Goal: Task Accomplishment & Management: Manage account settings

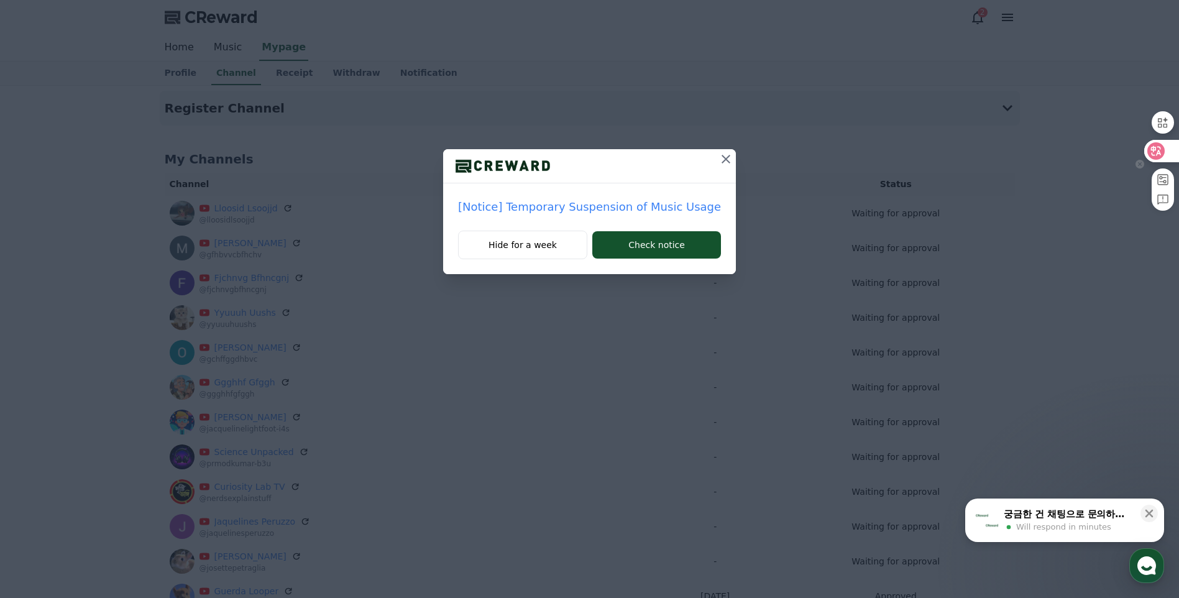
click at [1156, 151] on icon at bounding box center [1155, 151] width 12 height 12
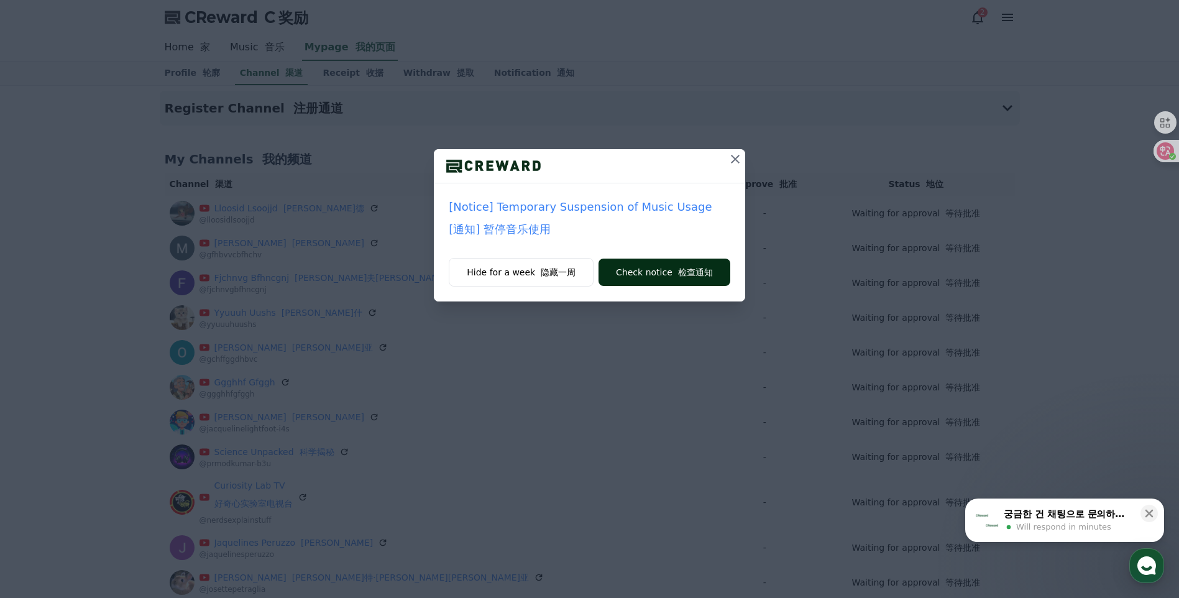
click at [678, 274] on font "检查通知" at bounding box center [695, 272] width 35 height 10
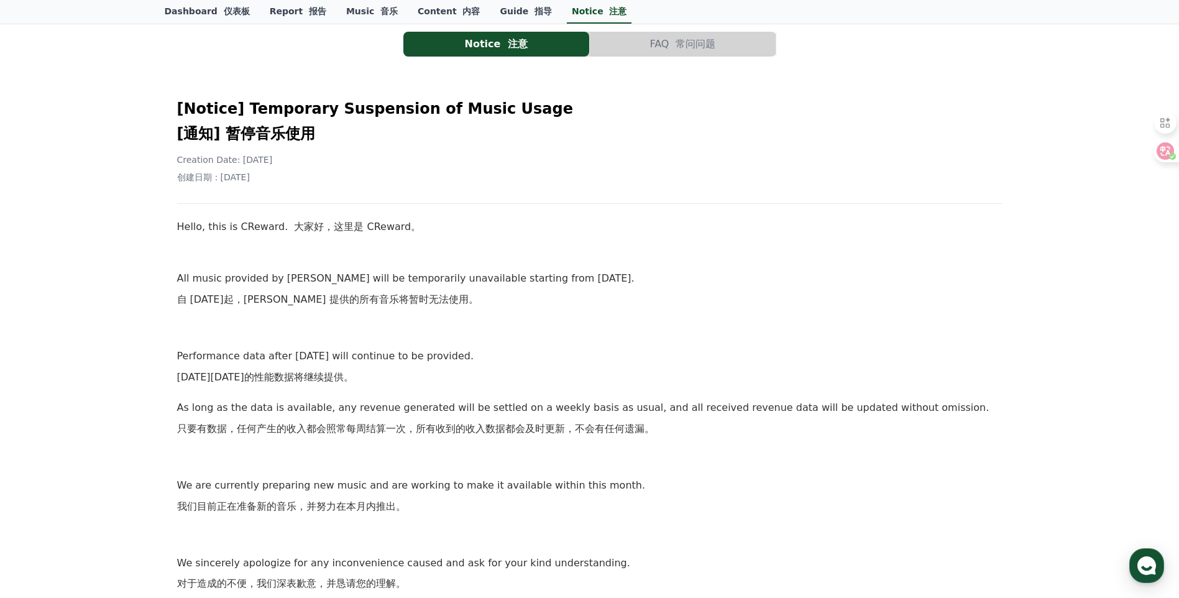
scroll to position [104, 0]
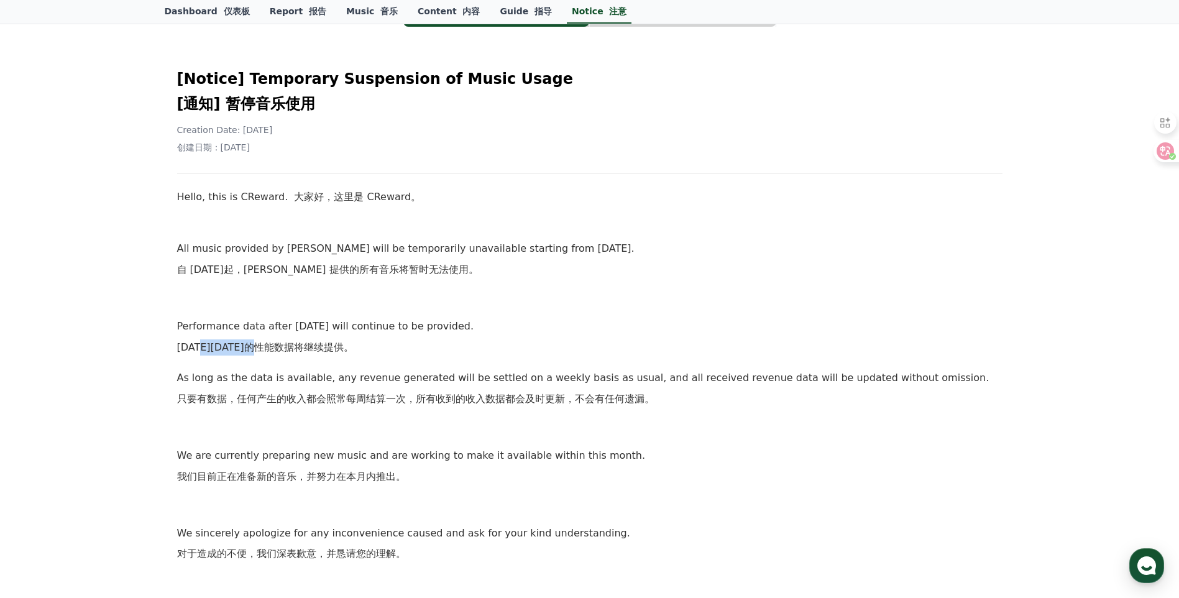
drag, startPoint x: 292, startPoint y: 350, endPoint x: 207, endPoint y: 345, distance: 85.3
click at [207, 345] on font "[DATE][DATE]的性能数据将继续提供。" at bounding box center [265, 347] width 176 height 12
copy font "[DATE]的性能数据"
click at [380, 280] on p "All music provided by [PERSON_NAME] will be temporarily unavailable starting fr…" at bounding box center [589, 261] width 825 height 42
drag, startPoint x: 279, startPoint y: 397, endPoint x: 225, endPoint y: 399, distance: 54.1
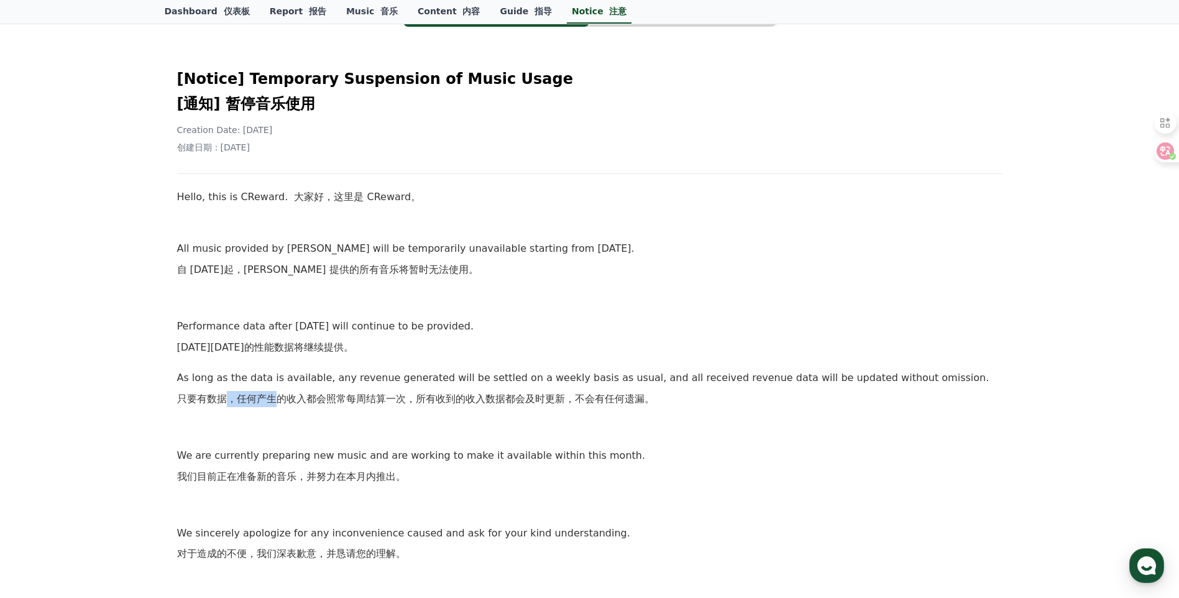
click at [225, 399] on font "只要有数据，任何产生的收入都会照常每周结算一次，所有收到的收入数据都会及时更新，不会有任何遗漏。" at bounding box center [415, 399] width 477 height 12
drag, startPoint x: 225, startPoint y: 399, endPoint x: 383, endPoint y: 326, distance: 174.6
click at [383, 326] on p "Performance data after October 14 will continue to be provided. 10月14日之后的性能数据将继…" at bounding box center [589, 339] width 825 height 42
drag, startPoint x: 355, startPoint y: 347, endPoint x: 275, endPoint y: 350, distance: 80.8
click at [275, 350] on p "Performance data after October 14 will continue to be provided. 10月14日之后的性能数据将继…" at bounding box center [589, 339] width 825 height 42
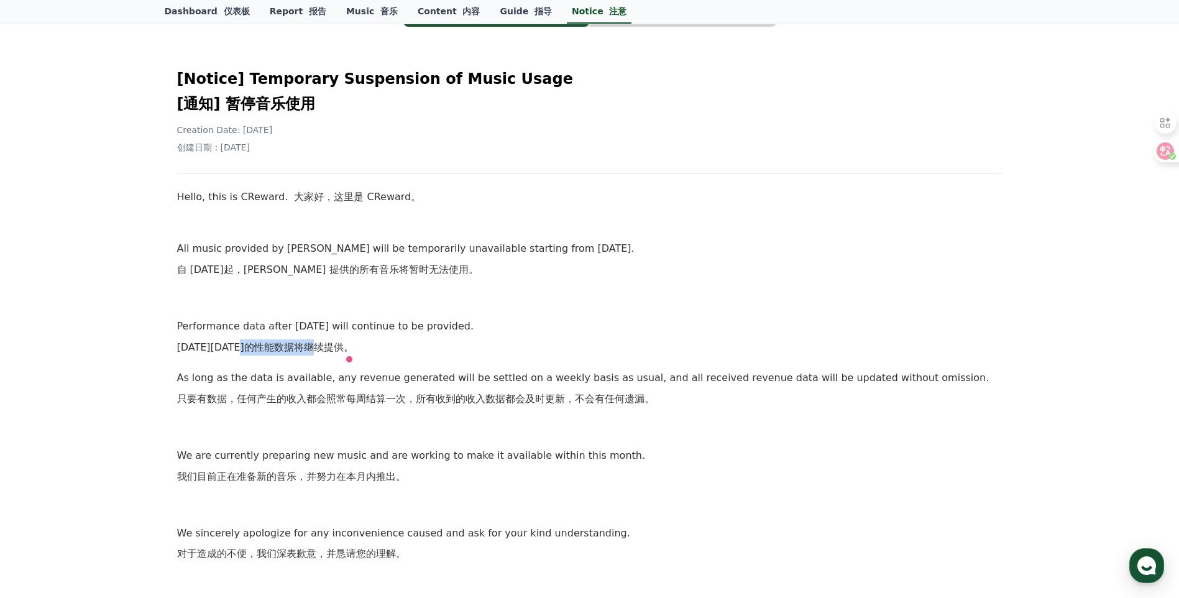
click at [475, 395] on font "只要有数据，任何产生的收入都会照常每周结算一次，所有收到的收入数据都会及时更新，不会有任何遗漏。" at bounding box center [415, 399] width 477 height 12
drag, startPoint x: 483, startPoint y: 396, endPoint x: 392, endPoint y: 397, distance: 90.7
click at [392, 397] on font "只要有数据，任何产生的收入都会照常每周结算一次，所有收到的收入数据都会及时更新，不会有任何遗漏。" at bounding box center [415, 399] width 477 height 12
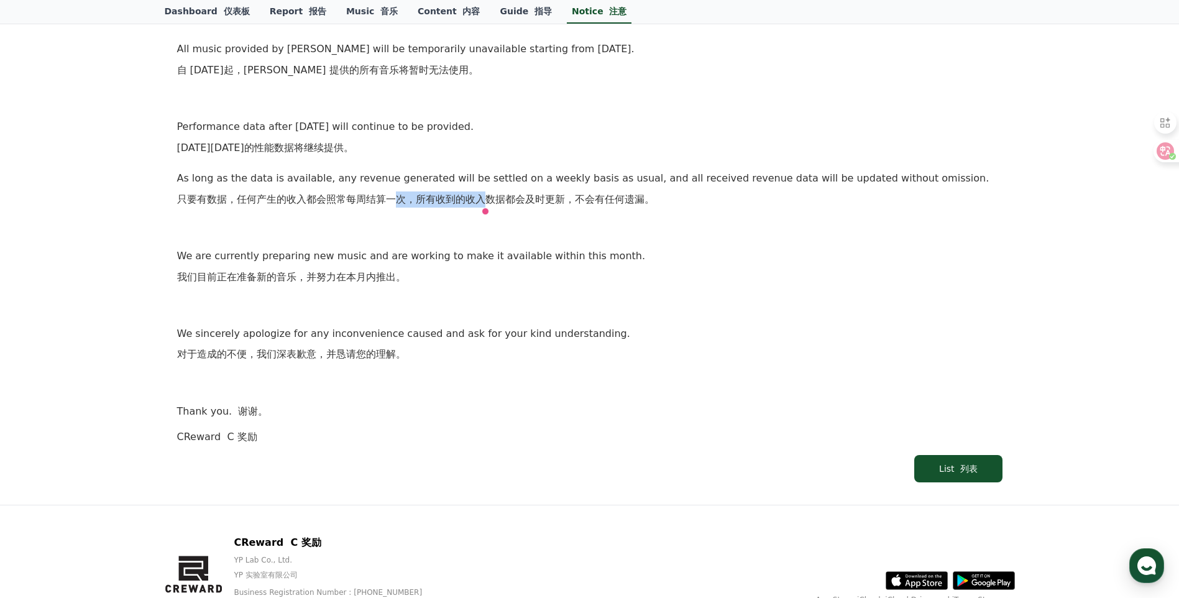
scroll to position [311, 0]
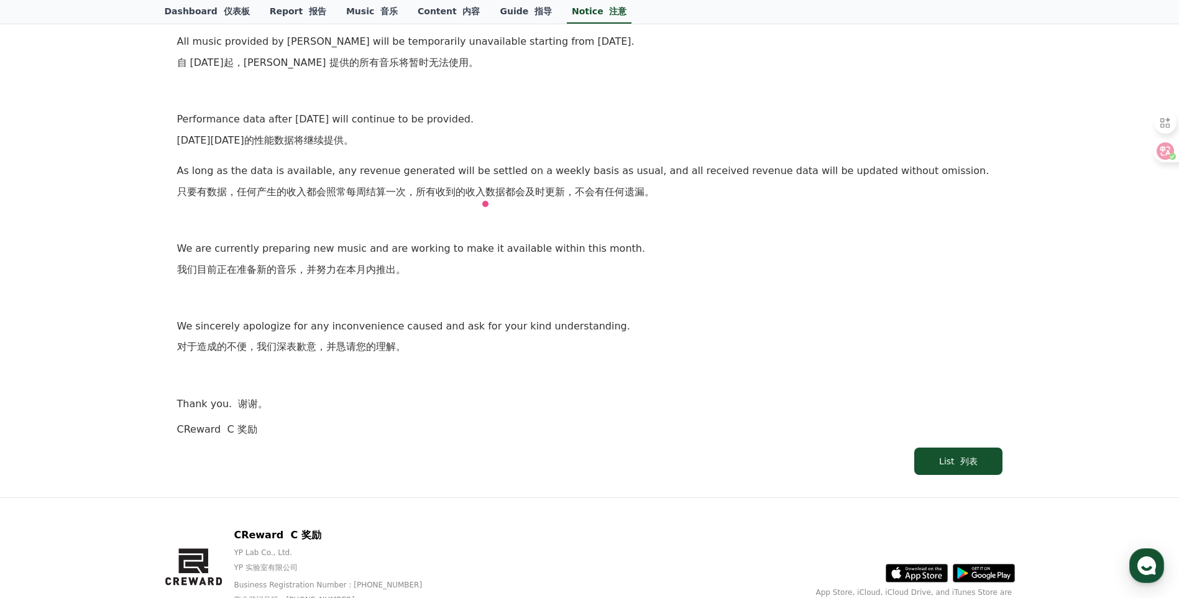
click at [329, 354] on font "对于造成的不便，我们深表歉意，并恳请您的理解。" at bounding box center [291, 347] width 229 height 16
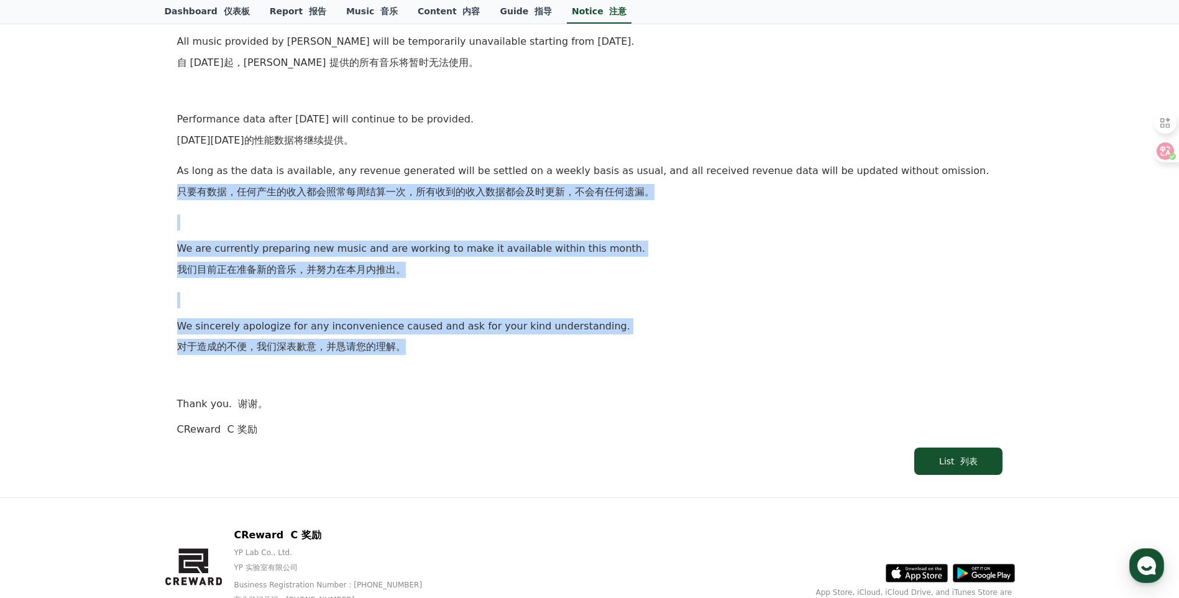
drag, startPoint x: 432, startPoint y: 349, endPoint x: 75, endPoint y: 184, distance: 393.0
click at [75, 184] on div "Notice 注意 FAQ 常问问题 [Notice] Temporary Suspension of Music Usage [通知] 暂停音乐使用 Cre…" at bounding box center [589, 136] width 1179 height 722
click at [476, 280] on p "We are currently preparing new music and are working to make it available withi…" at bounding box center [589, 261] width 825 height 42
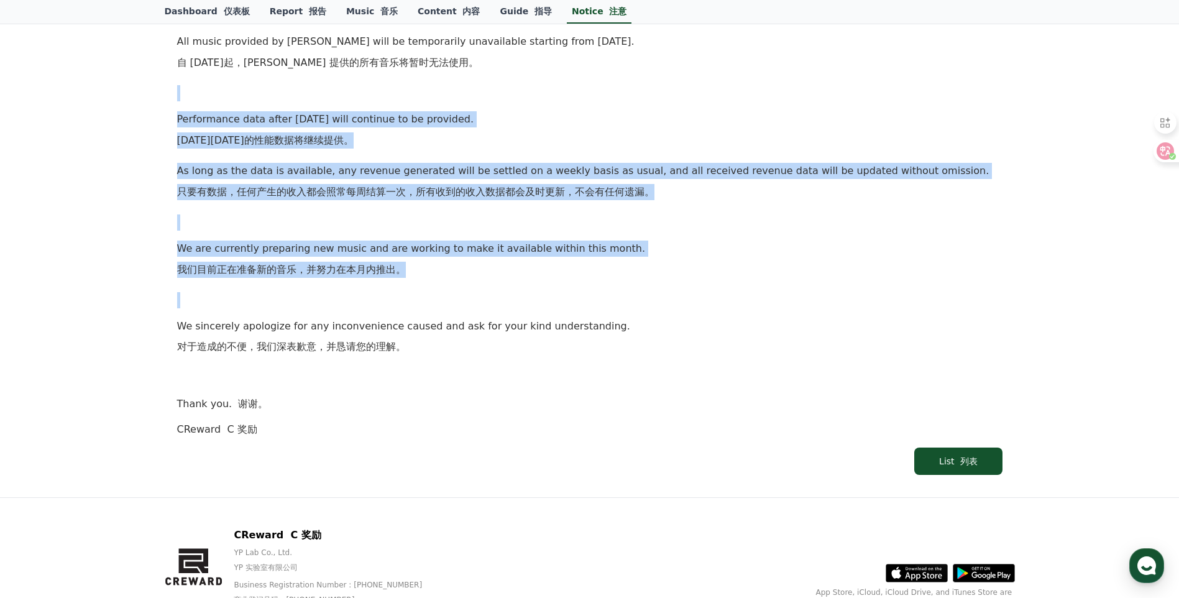
drag, startPoint x: 495, startPoint y: 290, endPoint x: 129, endPoint y: 86, distance: 419.1
click at [129, 86] on div "Notice 注意 FAQ 常问问题 [Notice] Temporary Suspension of Music Usage [通知] 暂停音乐使用 Cre…" at bounding box center [589, 136] width 1179 height 722
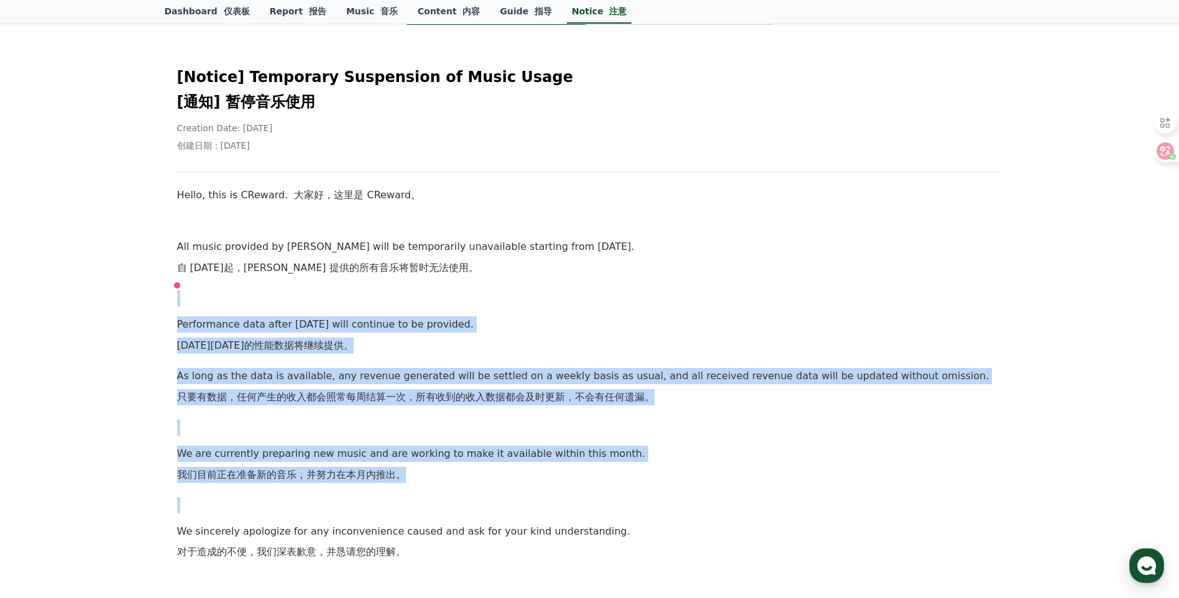
scroll to position [104, 0]
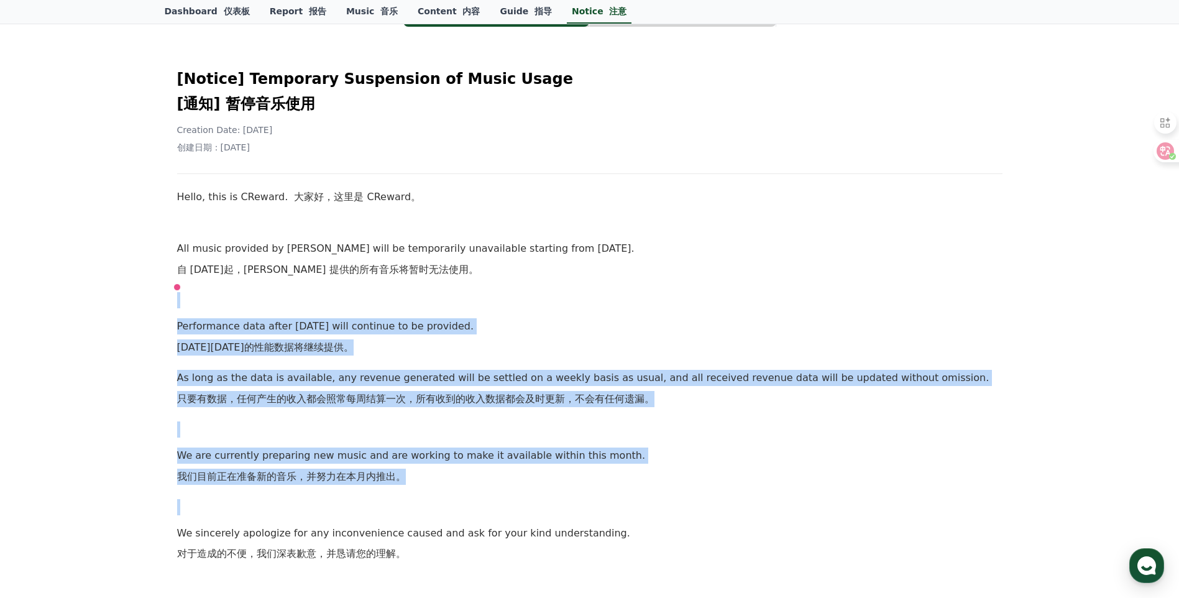
click at [693, 209] on div "Hello, this is CReward. 大家好，这里是 CReward。 All music provided by CReward will be …" at bounding box center [589, 416] width 825 height 455
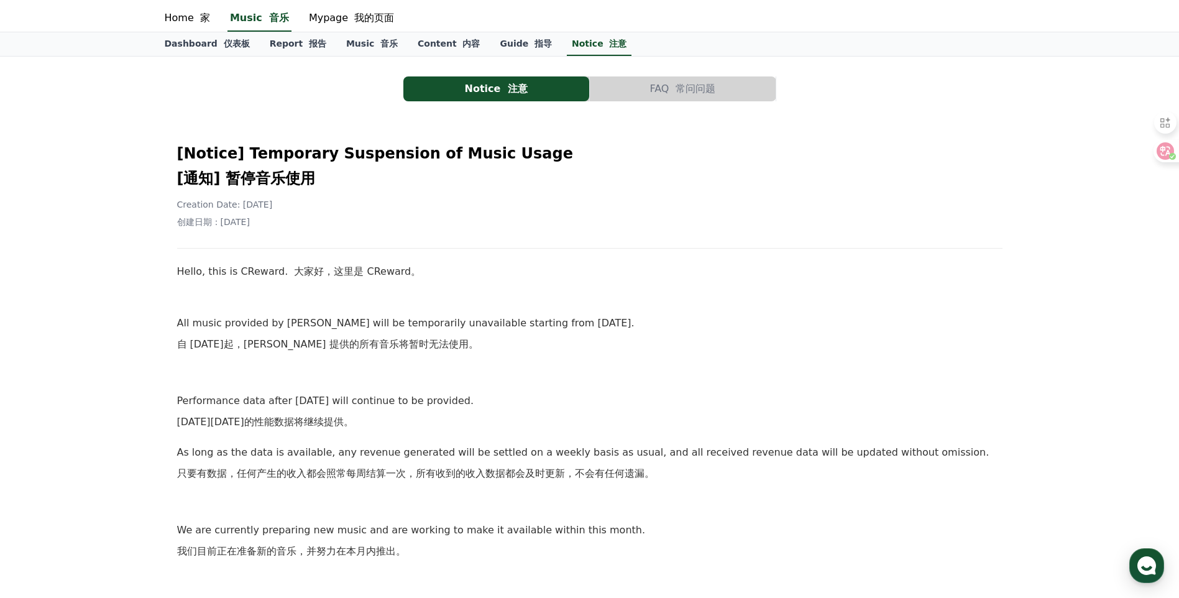
scroll to position [0, 0]
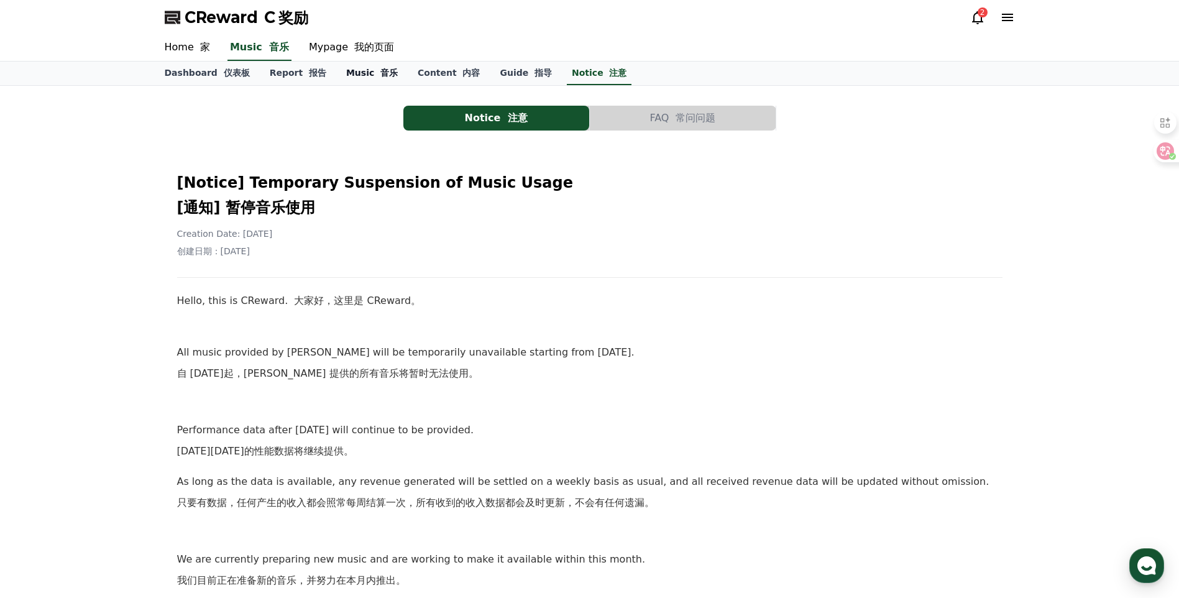
click at [358, 66] on link "Music 音乐" at bounding box center [371, 74] width 71 height 24
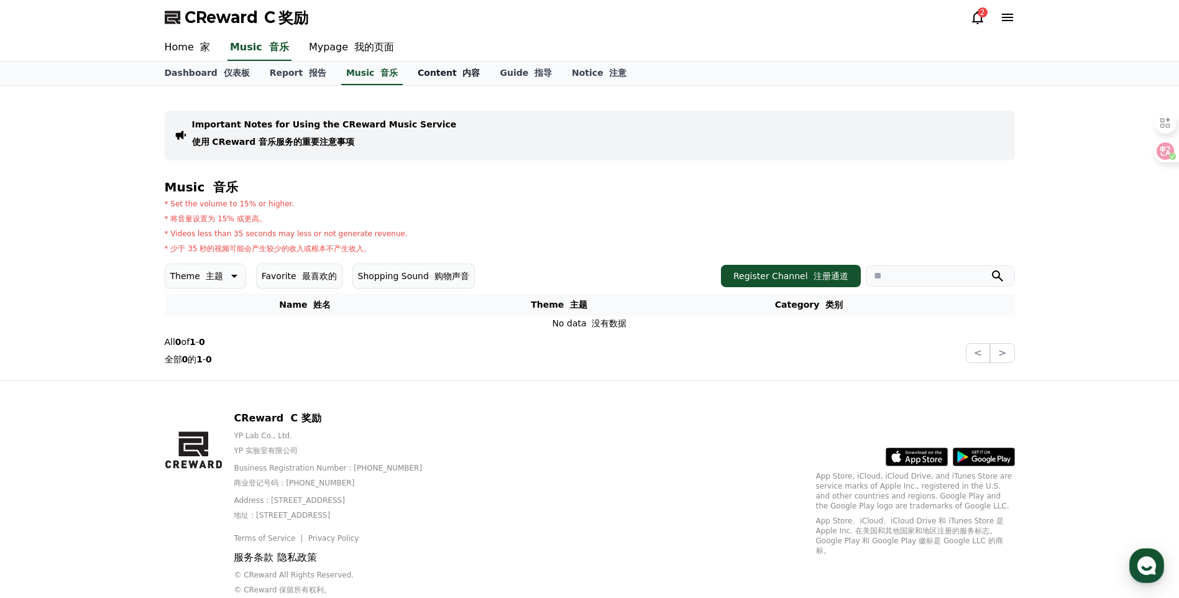
click at [430, 76] on link "Content 内容" at bounding box center [449, 74] width 82 height 24
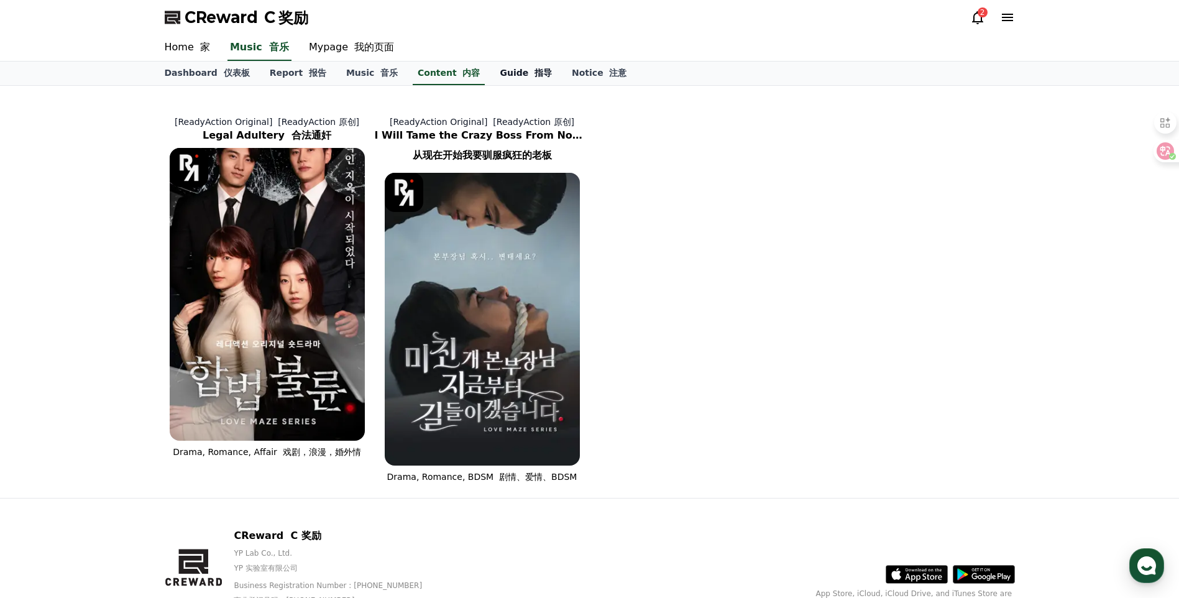
click at [534, 76] on font "指导" at bounding box center [542, 73] width 17 height 10
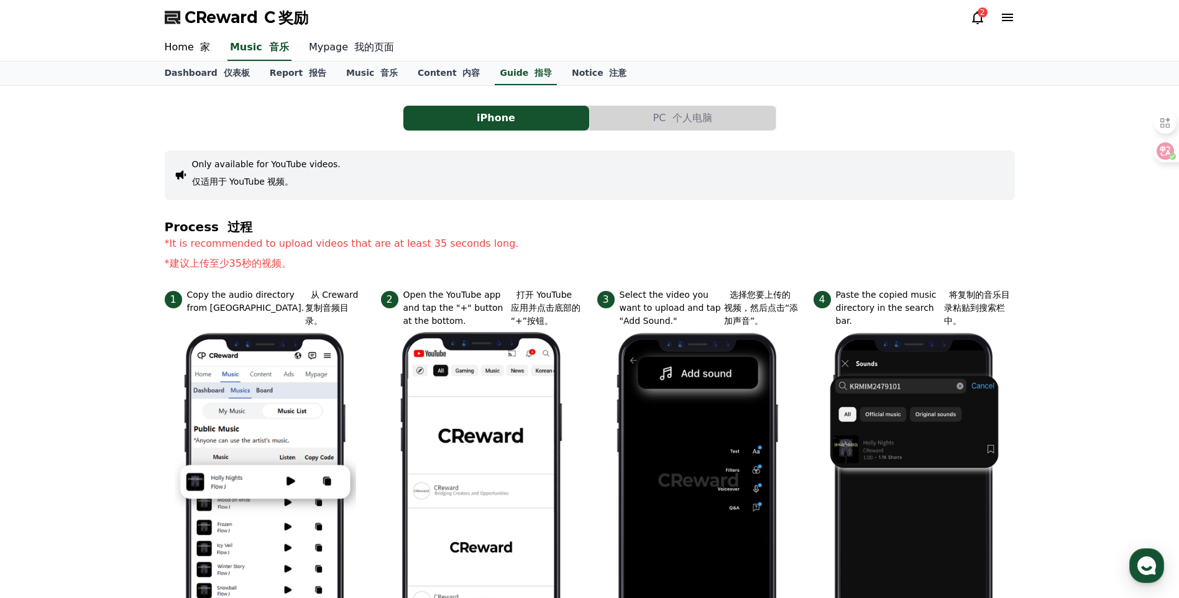
click at [332, 50] on link "Mypage 我的页面" at bounding box center [351, 48] width 105 height 26
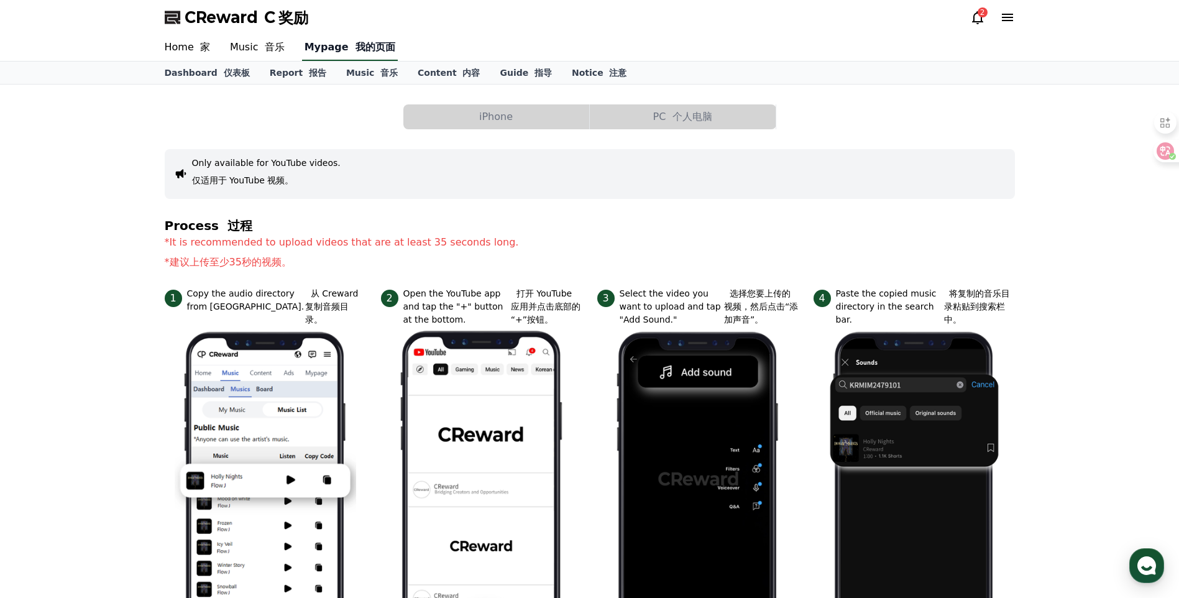
select select "**********"
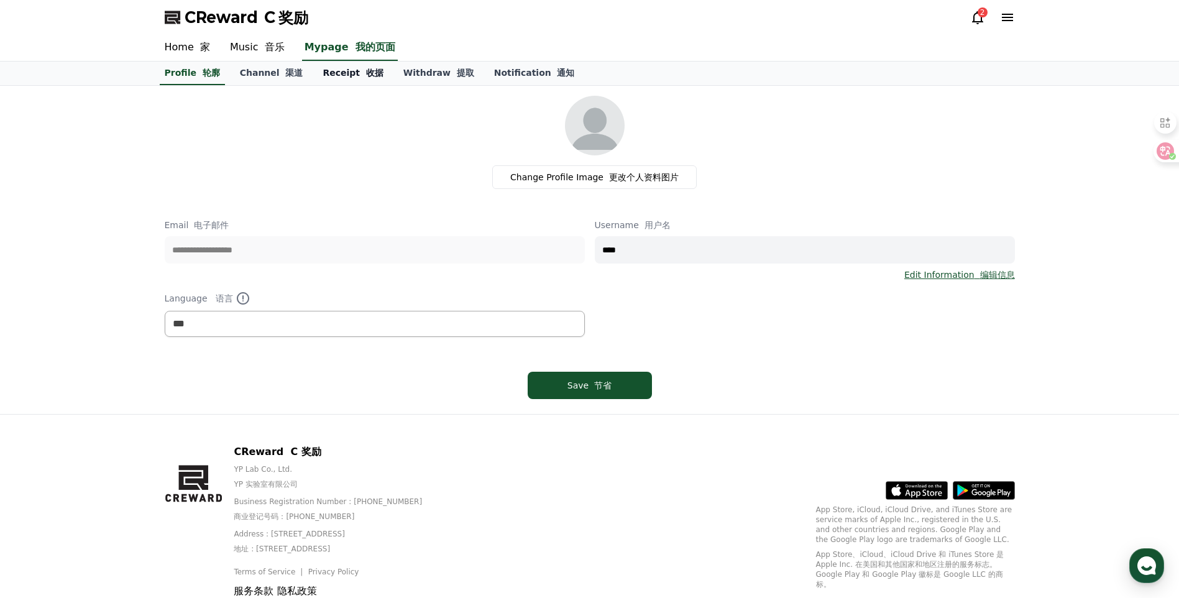
click at [366, 75] on font "收据" at bounding box center [374, 73] width 17 height 10
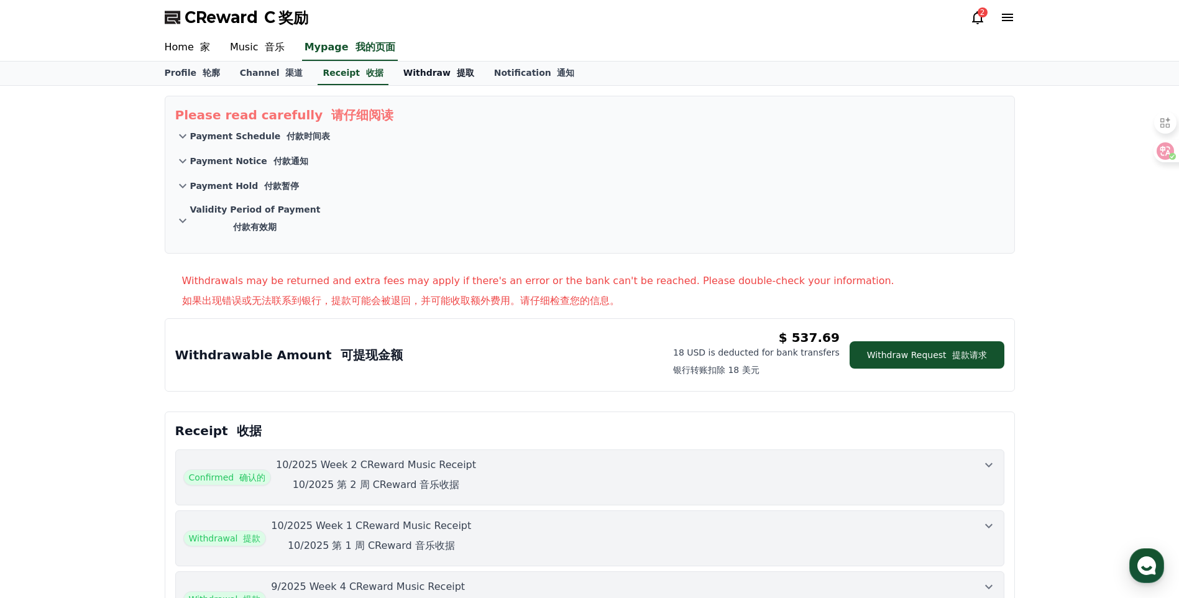
click at [428, 75] on link "Withdraw 提取" at bounding box center [438, 74] width 91 height 24
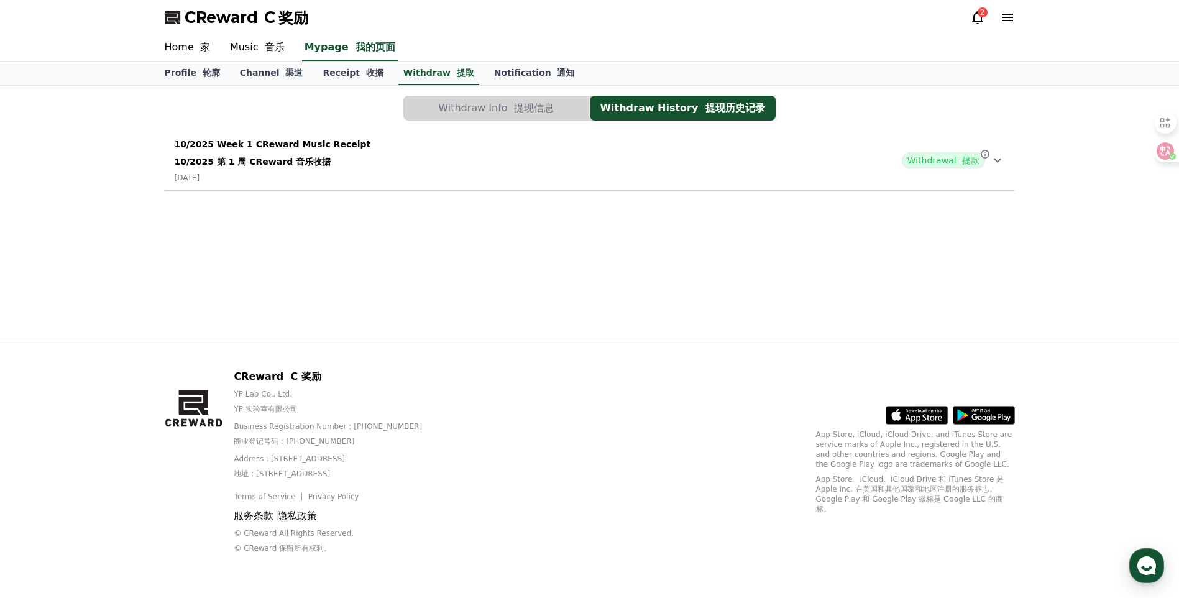
click at [993, 171] on div "10/2025 Week 1 CReward Music Receipt 10/2025 第 1 周 CReward 音乐收据 2025-10-09 With…" at bounding box center [590, 160] width 850 height 55
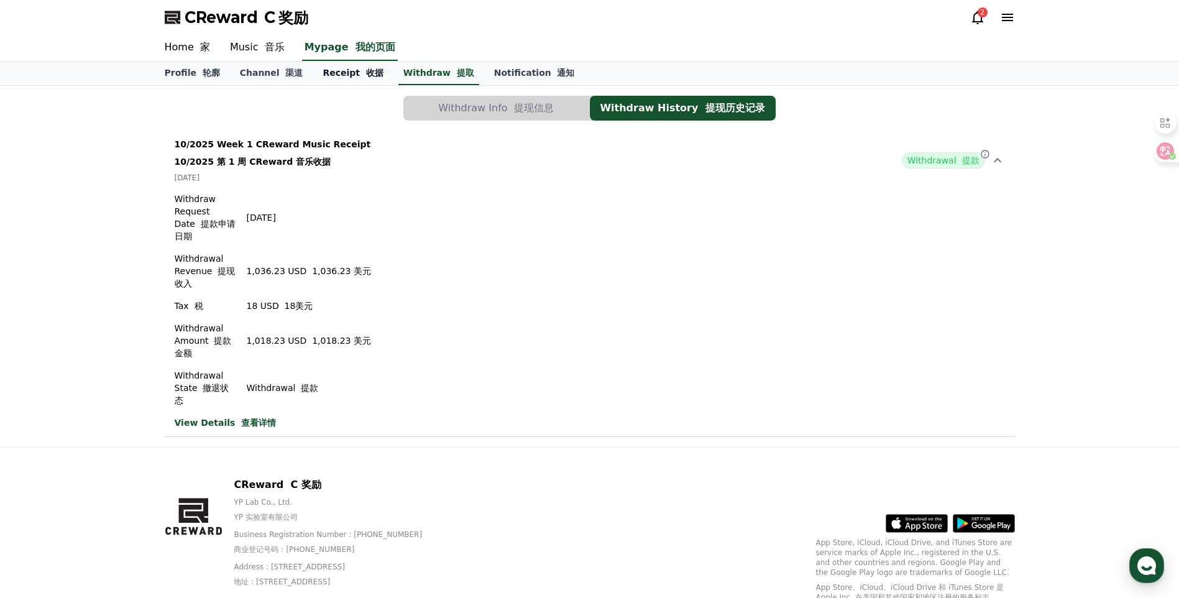
click at [337, 71] on link "Receipt 收据" at bounding box center [352, 74] width 80 height 24
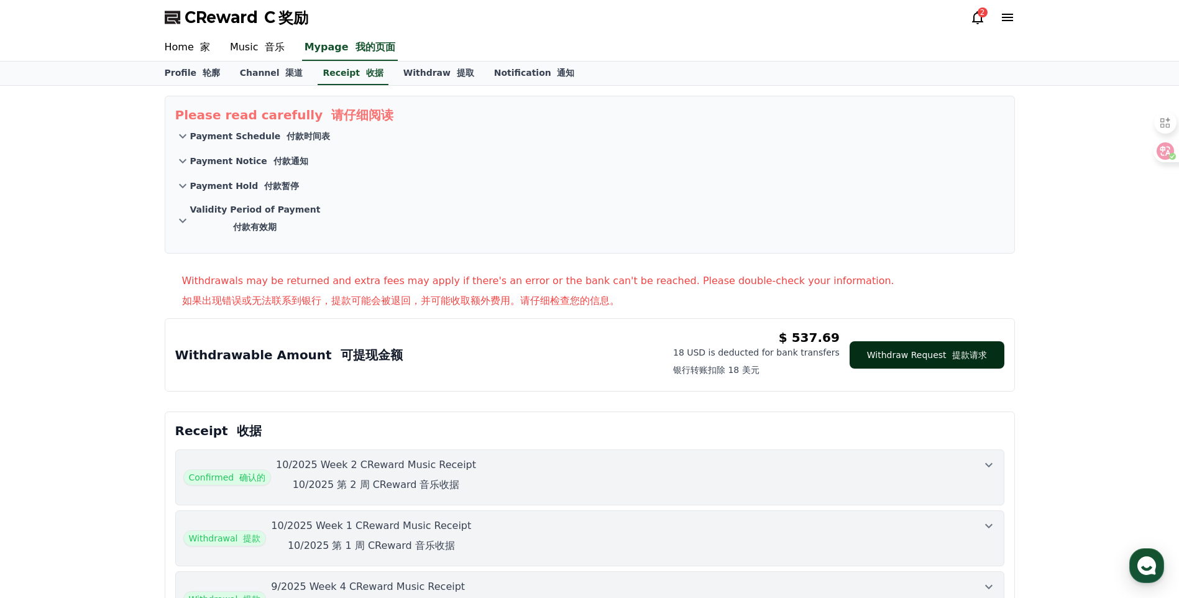
click at [913, 355] on button "Withdraw Request 提款请求" at bounding box center [926, 354] width 155 height 27
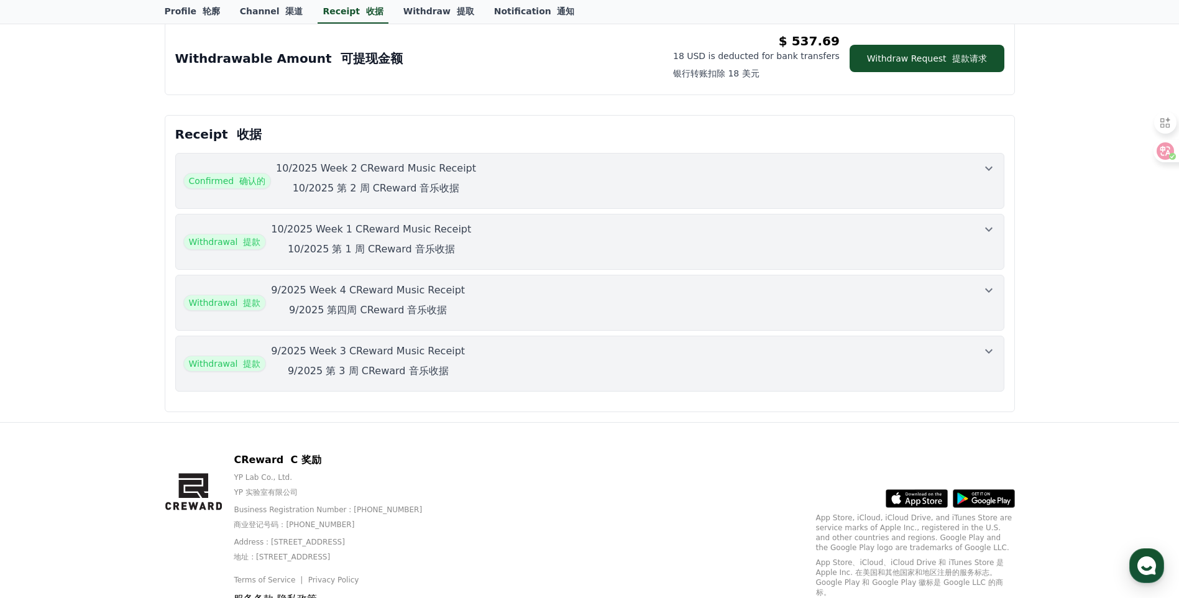
scroll to position [311, 0]
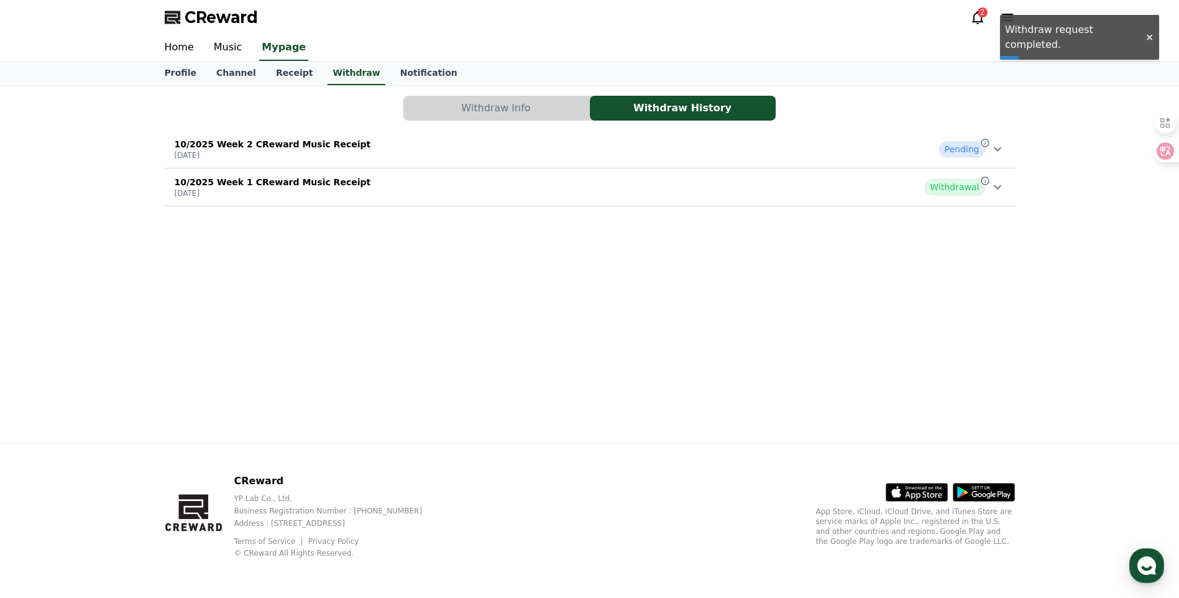
click at [495, 80] on div "Profile Channel Receipt Withdraw Notification" at bounding box center [590, 74] width 870 height 24
click at [499, 97] on button "Withdraw Info" at bounding box center [496, 108] width 186 height 25
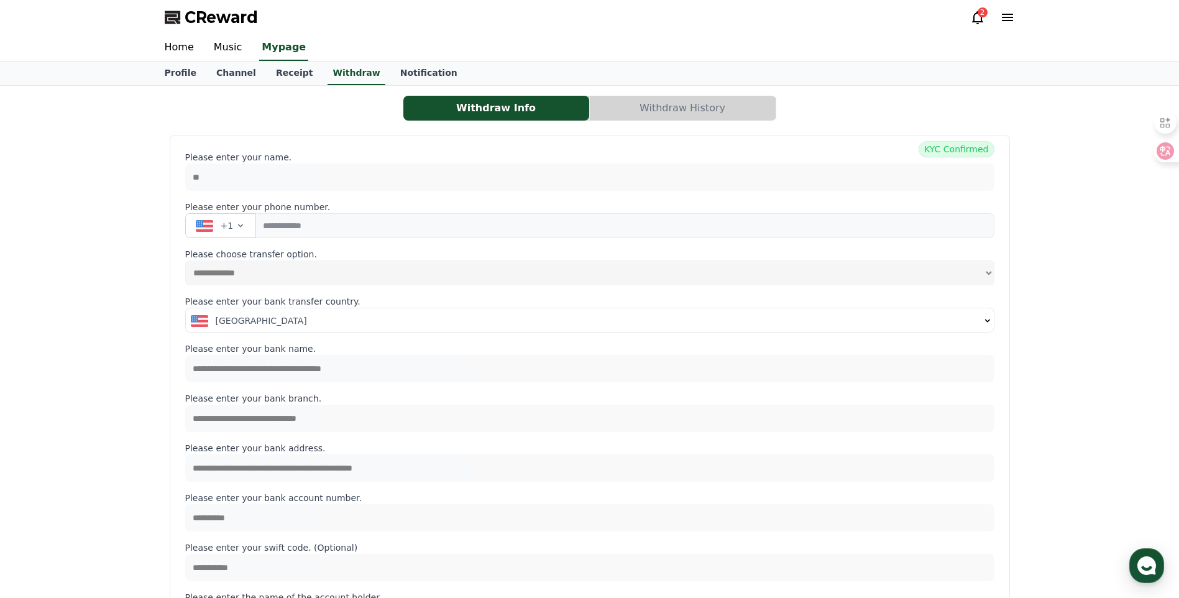
click at [296, 87] on div "**********" at bounding box center [590, 518] width 870 height 865
click at [274, 70] on link "Receipt" at bounding box center [294, 74] width 57 height 24
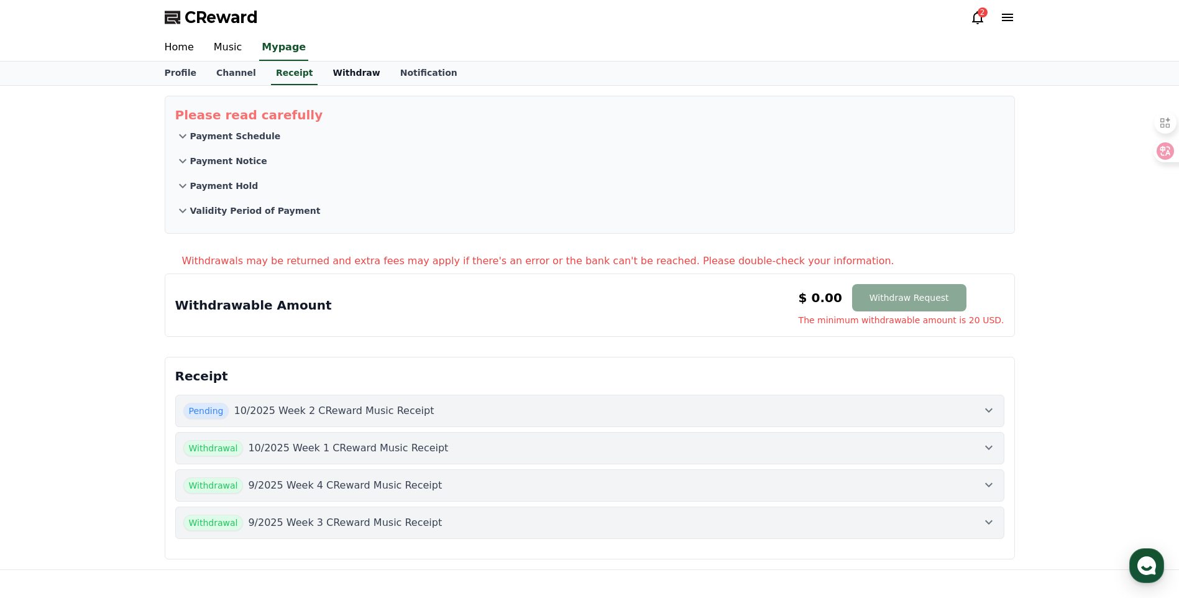
click at [347, 78] on link "Withdraw" at bounding box center [355, 74] width 67 height 24
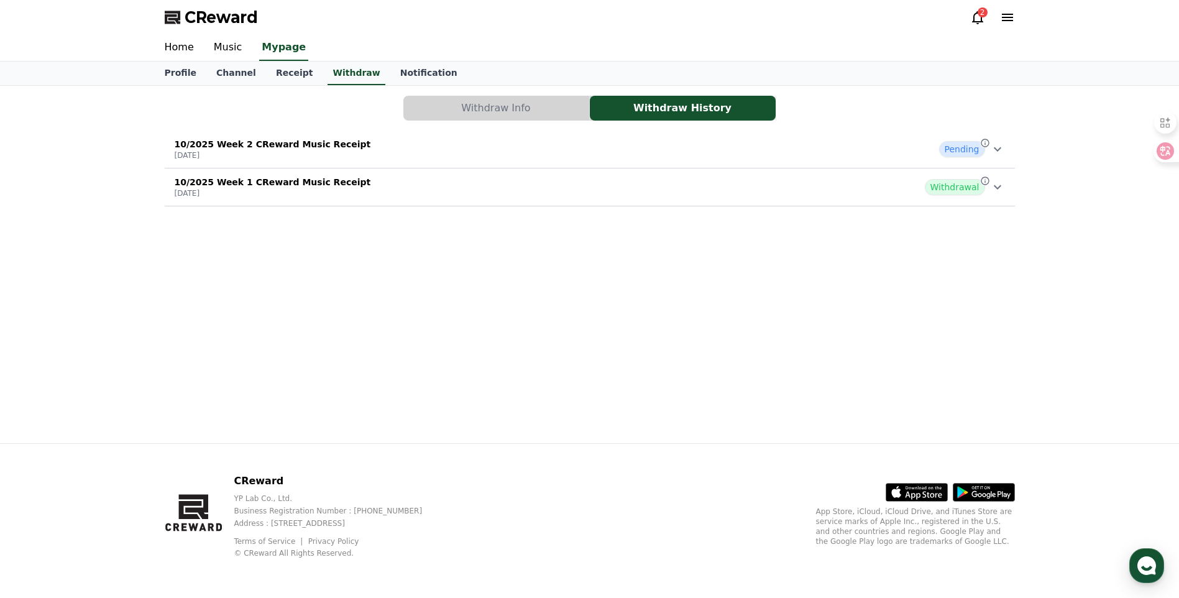
click at [1007, 149] on div "10/2025 Week 2 CReward Music Receipt [DATE] Pending" at bounding box center [590, 149] width 850 height 32
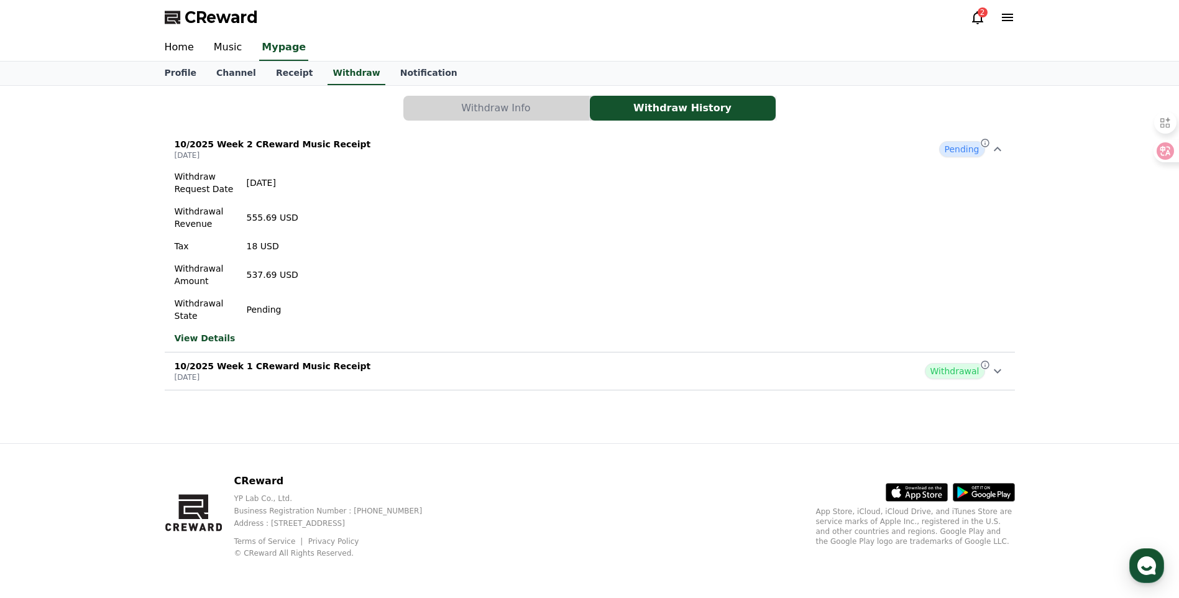
click at [975, 15] on icon at bounding box center [977, 17] width 15 height 15
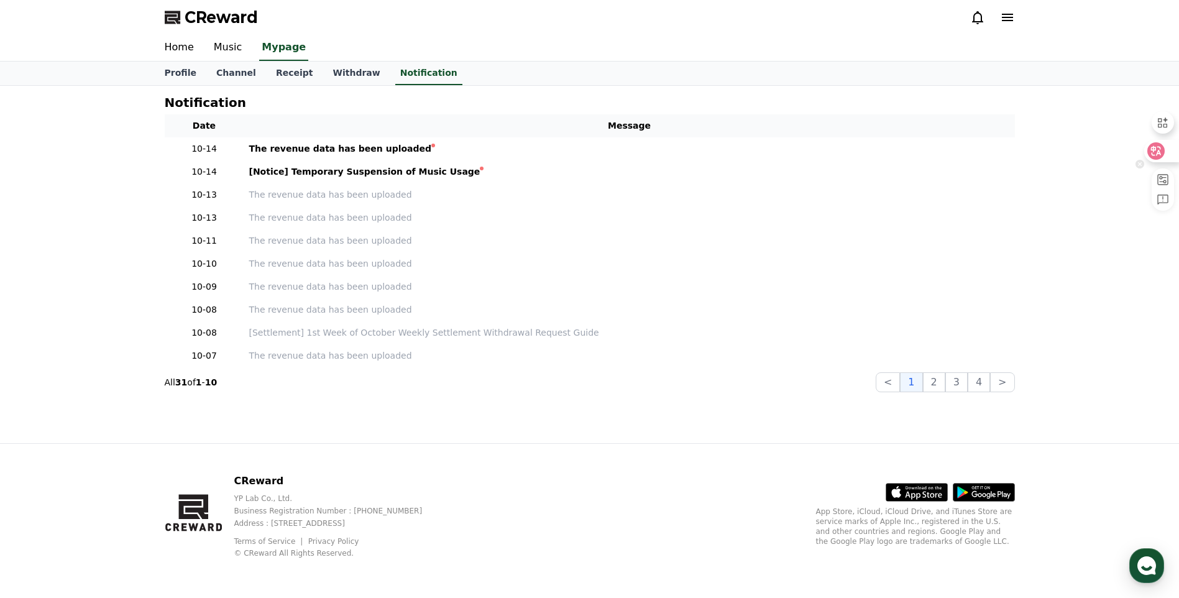
click at [1157, 152] on icon at bounding box center [1156, 151] width 11 height 10
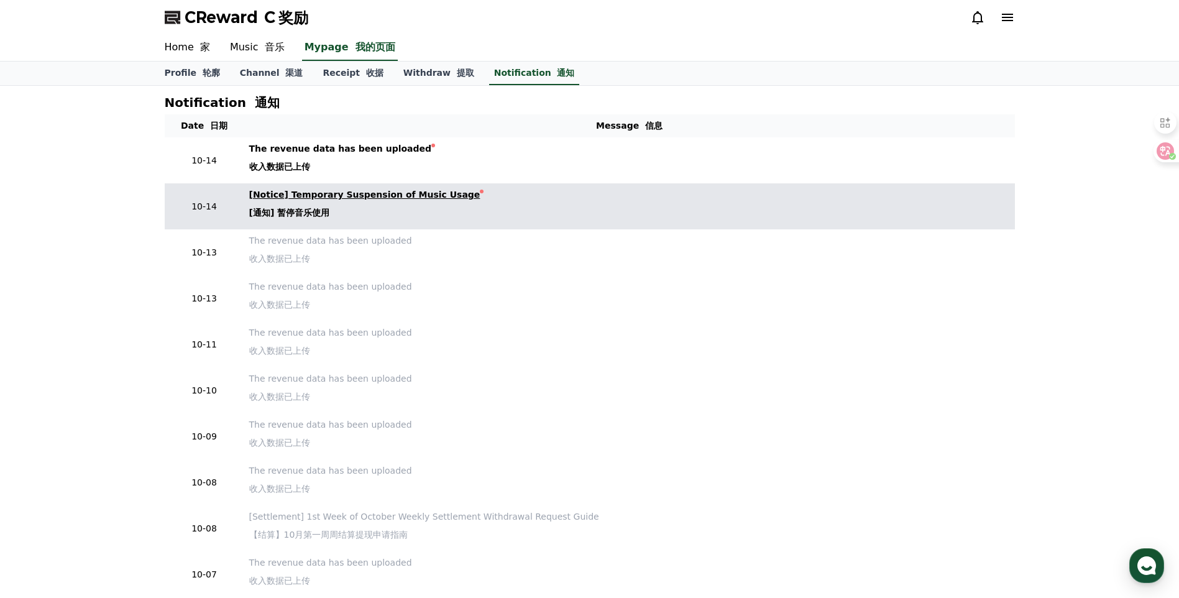
click at [406, 213] on div "[Notice] Temporary Suspension of Music Usage [通知] 暂停音乐使用" at bounding box center [364, 206] width 231 height 36
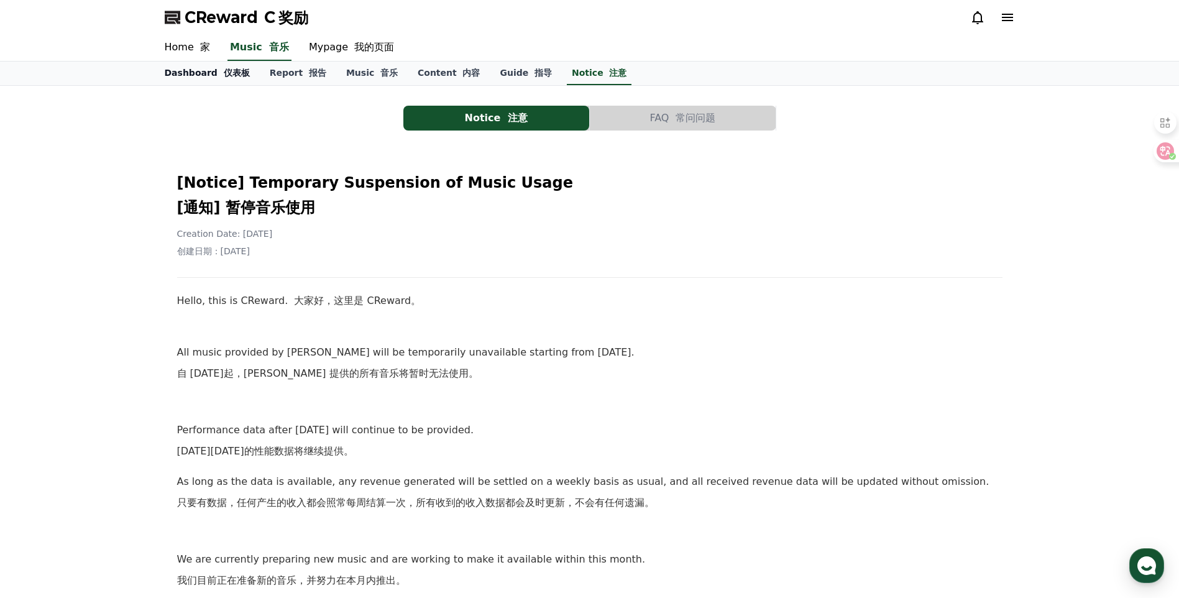
click at [216, 82] on link "Dashboard 仪表板" at bounding box center [207, 74] width 105 height 24
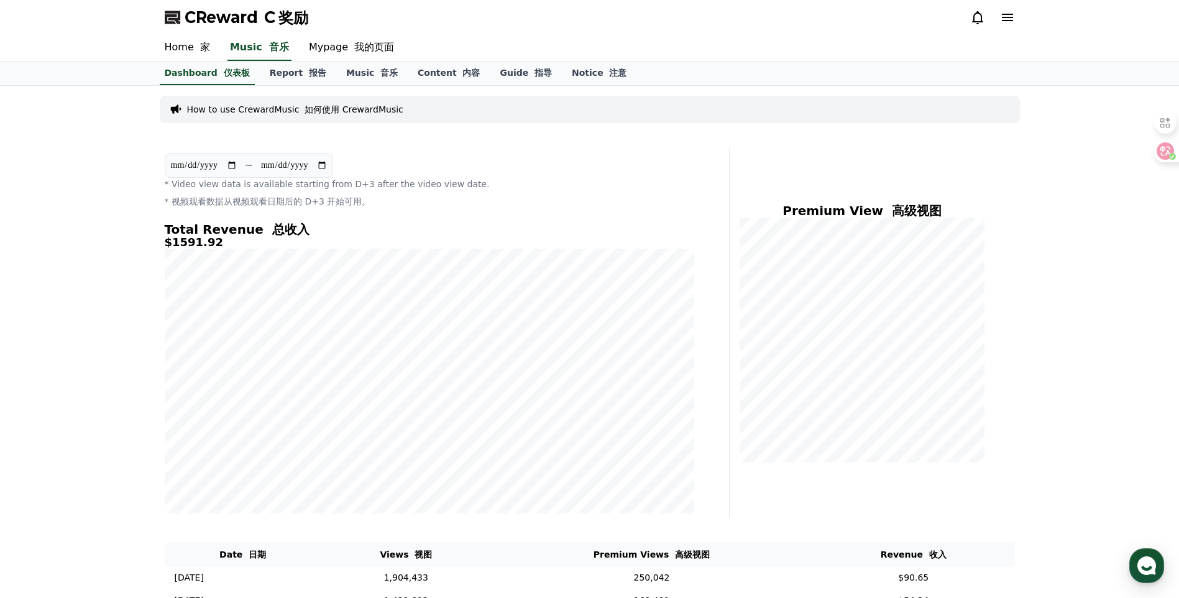
drag, startPoint x: 250, startPoint y: 158, endPoint x: 259, endPoint y: 166, distance: 11.5
click at [257, 163] on section "**********" at bounding box center [249, 165] width 168 height 25
click at [253, 166] on p "~" at bounding box center [249, 165] width 8 height 15
click at [237, 163] on input "**********" at bounding box center [203, 165] width 67 height 14
type input "**********"
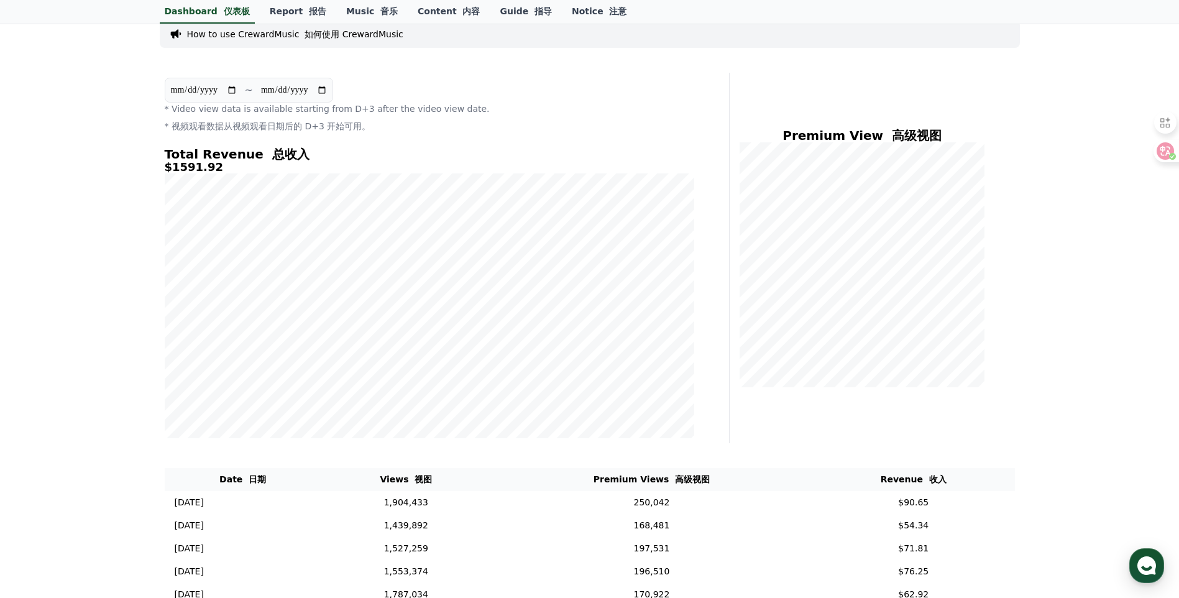
scroll to position [104, 0]
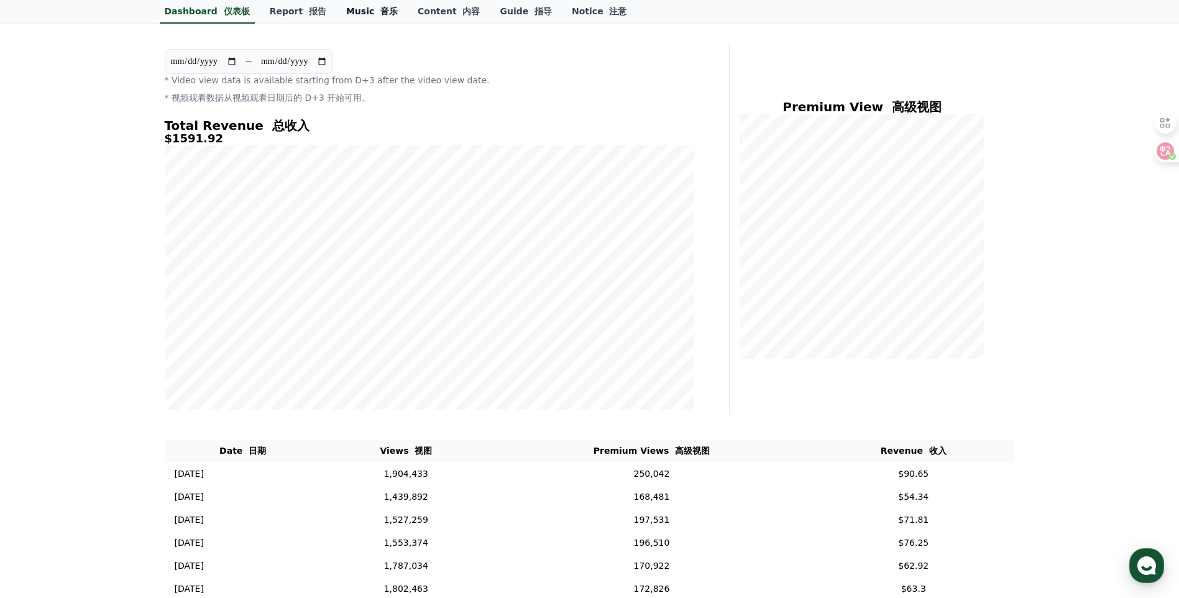
click at [353, 14] on link "Music 音乐" at bounding box center [371, 12] width 71 height 24
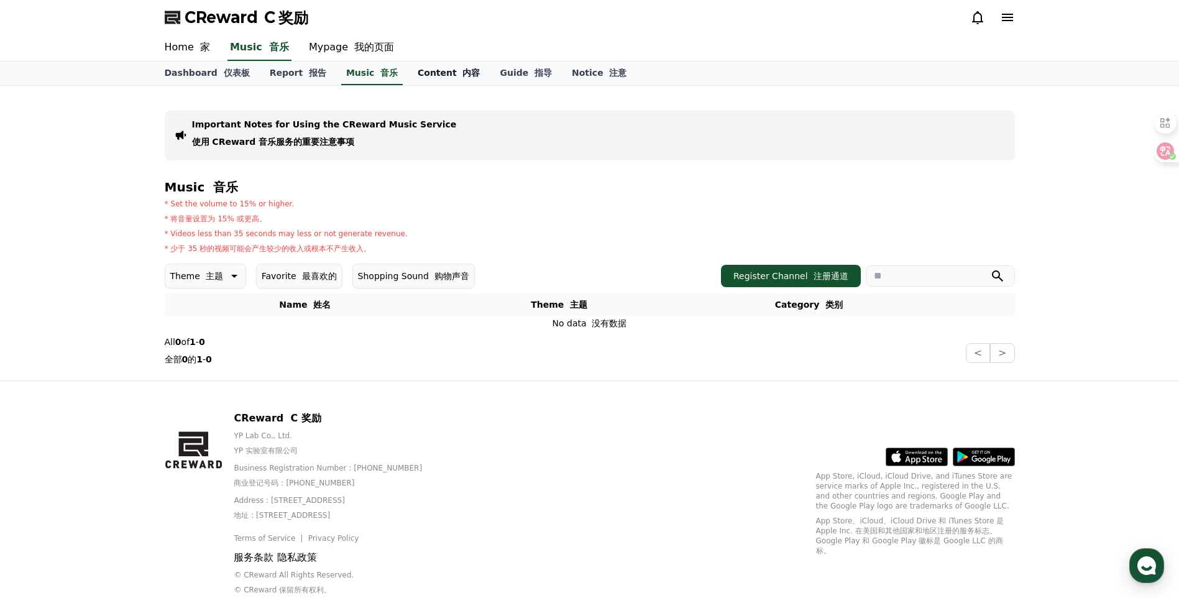
click at [445, 62] on link "Content 内容" at bounding box center [449, 74] width 82 height 24
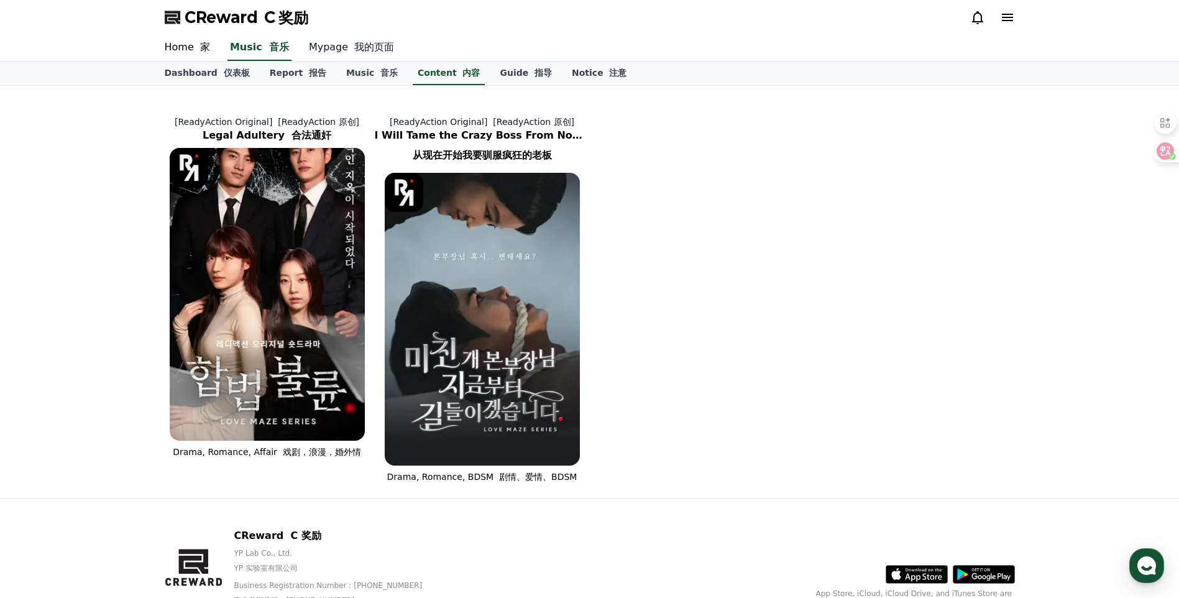
click at [391, 48] on link "Mypage 我的页面" at bounding box center [351, 48] width 105 height 26
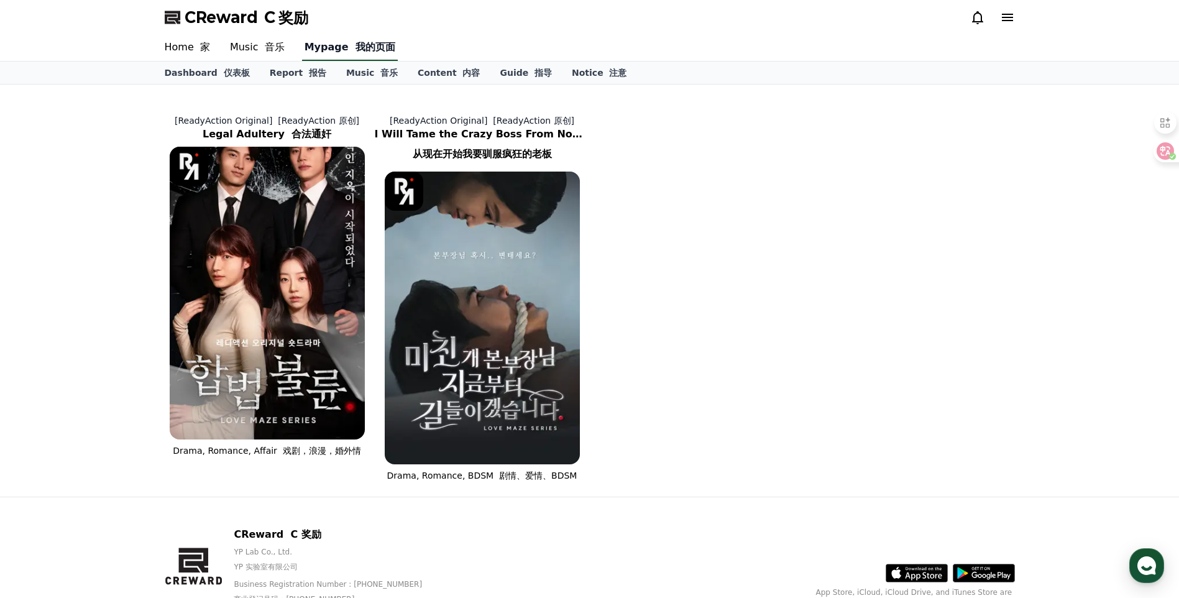
select select "**********"
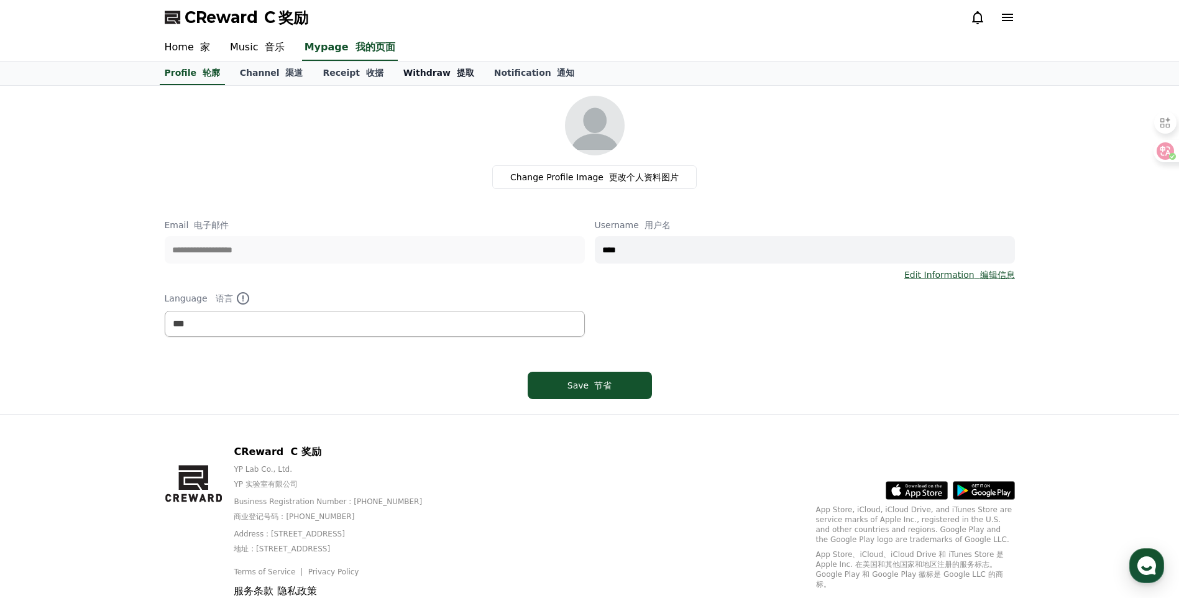
click at [457, 75] on font "提取" at bounding box center [465, 73] width 17 height 10
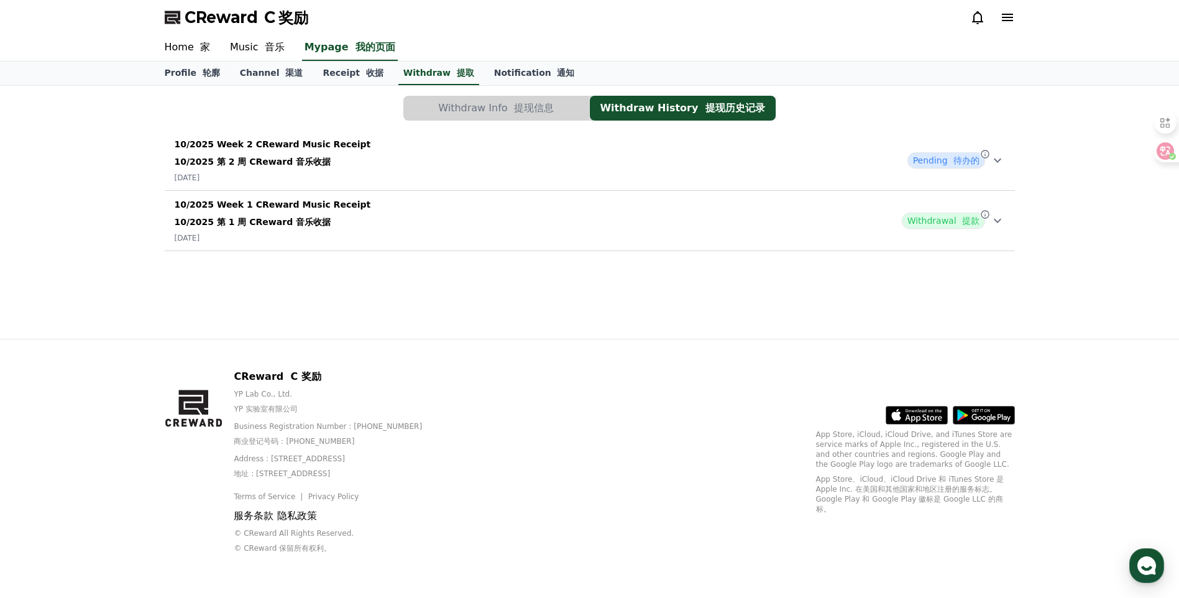
click at [1000, 161] on icon at bounding box center [997, 160] width 15 height 15
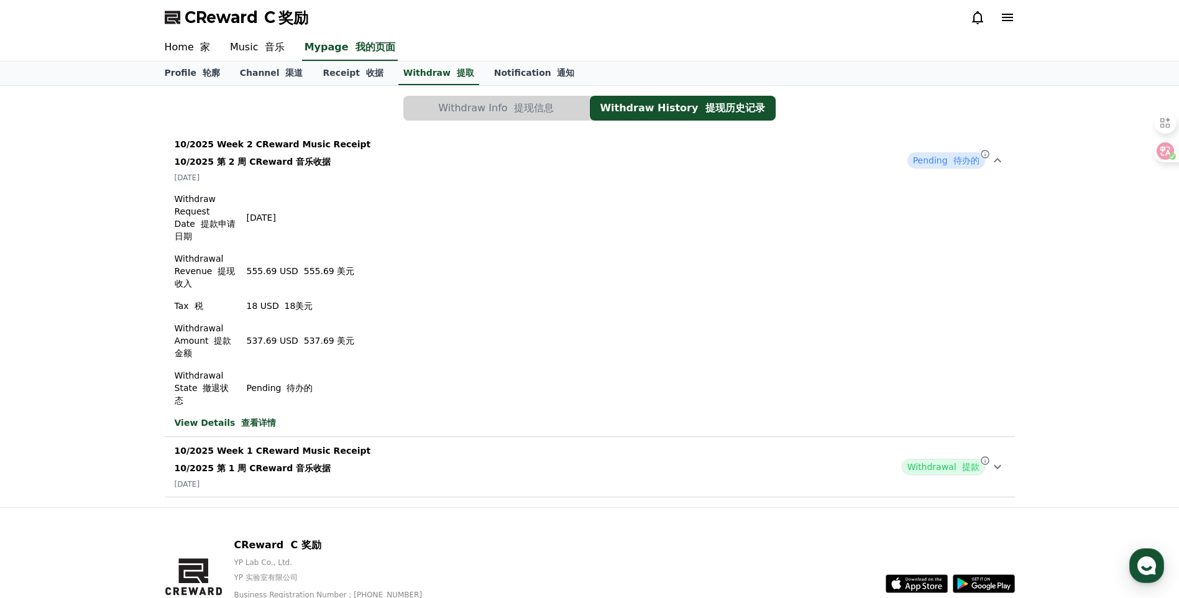
click at [978, 19] on icon at bounding box center [977, 17] width 15 height 15
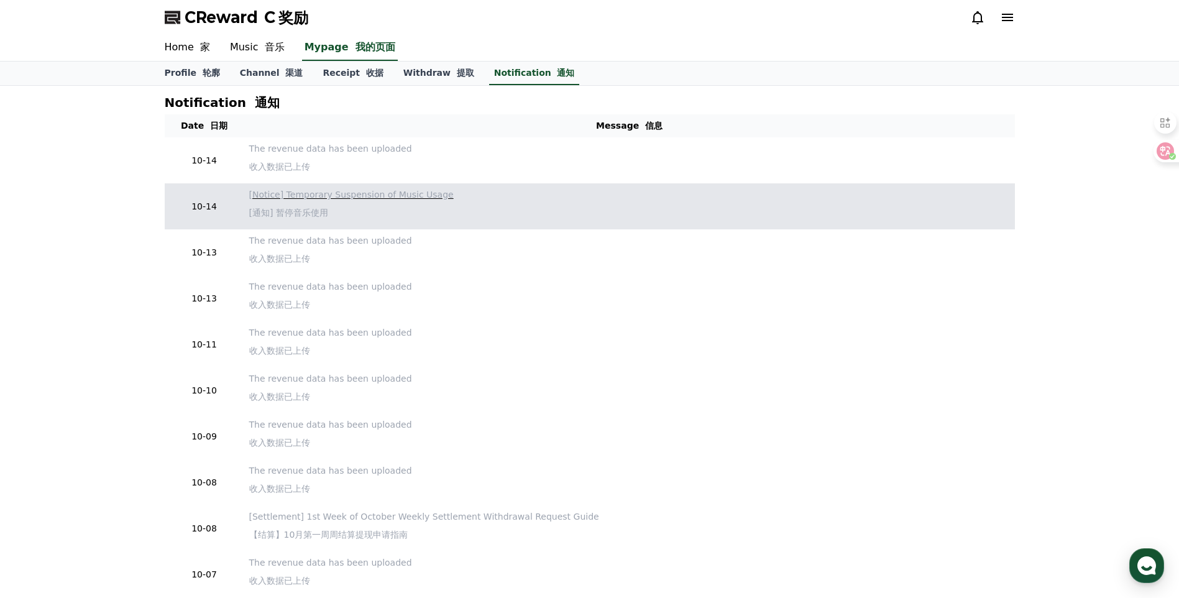
click at [399, 204] on p "[Notice] Temporary Suspension of Music Usage [通知] 暂停音乐使用" at bounding box center [629, 206] width 760 height 36
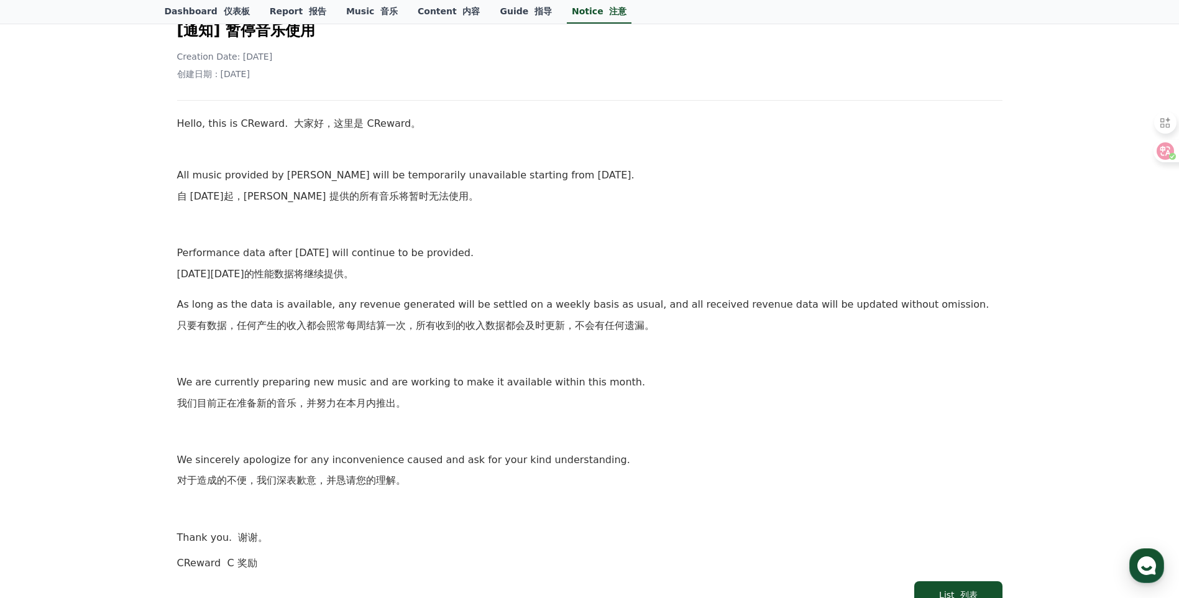
scroll to position [207, 0]
